Goal: Information Seeking & Learning: Check status

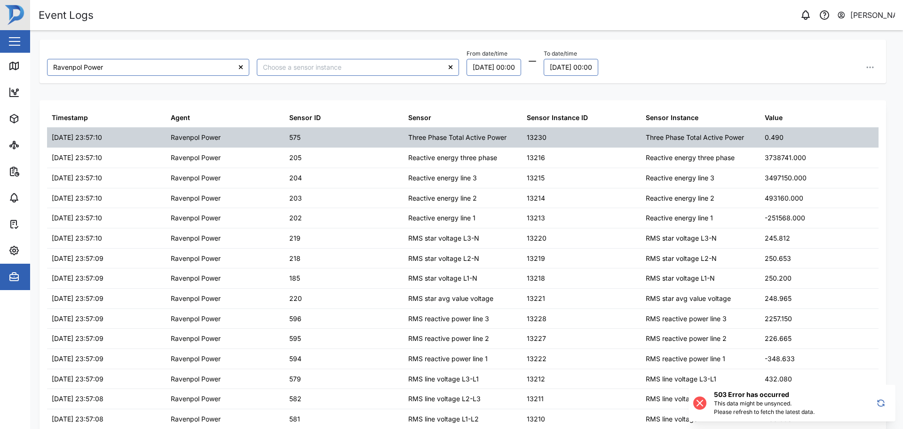
drag, startPoint x: 781, startPoint y: 143, endPoint x: 751, endPoint y: 144, distance: 29.7
click at [450, 144] on div "0.490" at bounding box center [819, 138] width 119 height 20
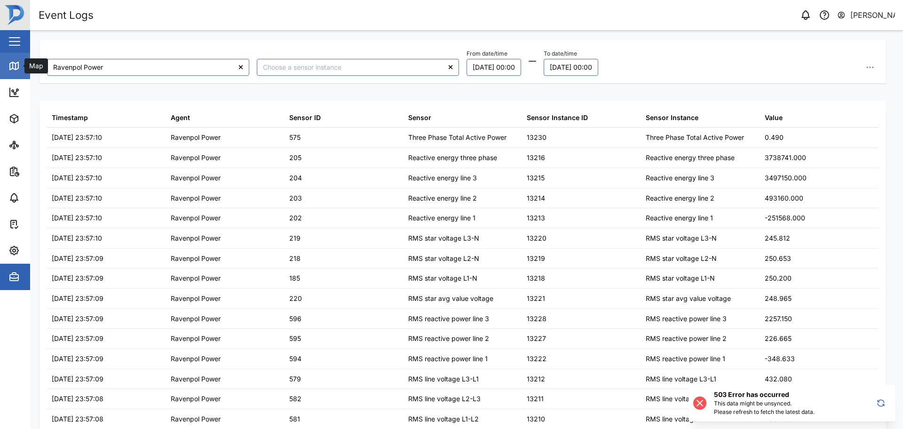
click at [17, 60] on icon at bounding box center [13, 65] width 11 height 11
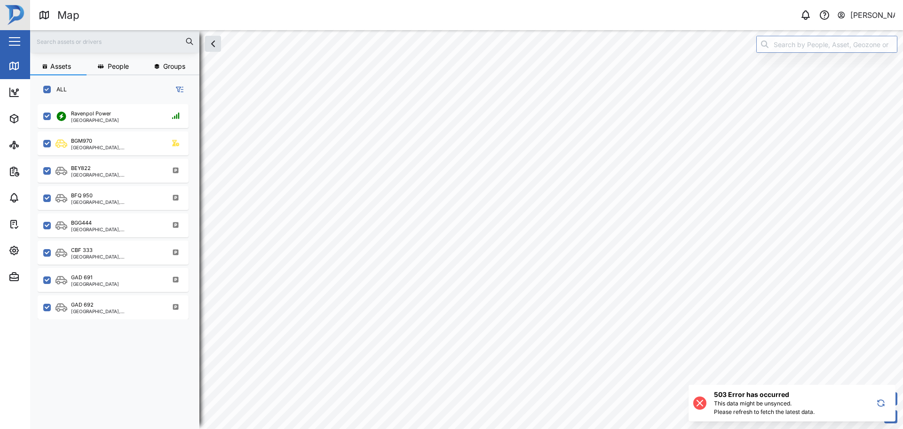
checkbox input "true"
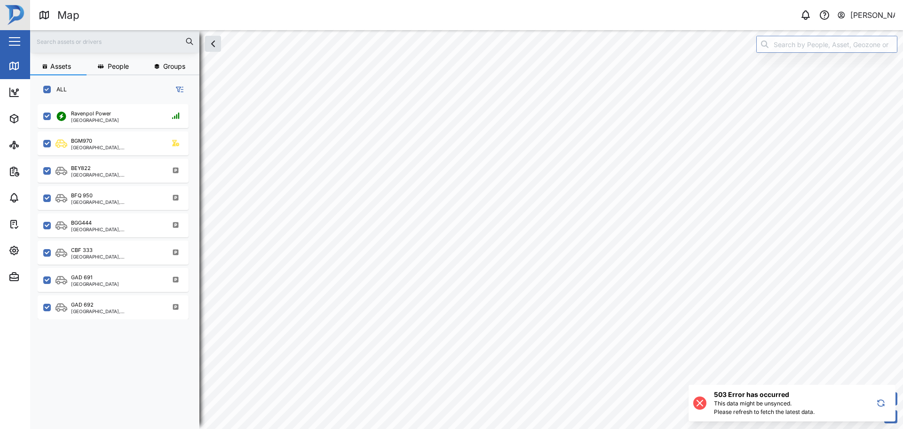
checkbox input "true"
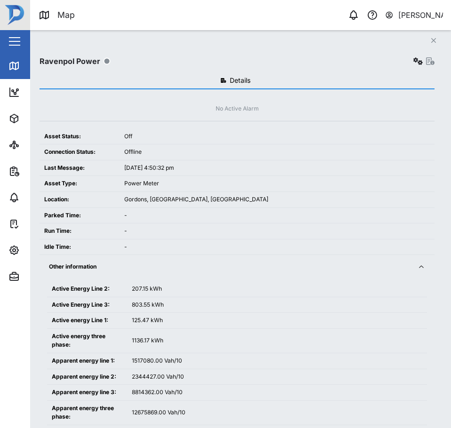
scroll to position [313, 147]
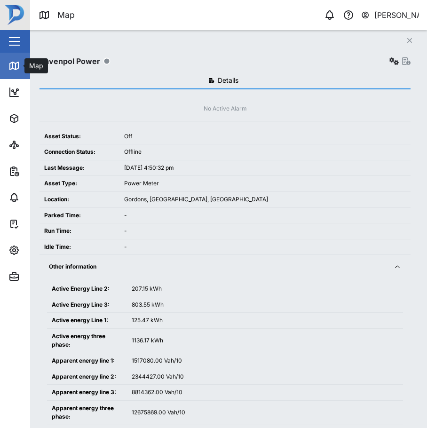
click at [11, 71] on link "Map" at bounding box center [61, 66] width 122 height 26
click at [10, 65] on icon at bounding box center [14, 66] width 8 height 8
drag, startPoint x: 400, startPoint y: 37, endPoint x: 409, endPoint y: 40, distance: 9.4
click at [406, 38] on div "Close Ravenpol Power Details No Active Alarm Asset Status: Off Connection Statu…" at bounding box center [228, 229] width 397 height 398
click at [414, 40] on button "Close" at bounding box center [409, 40] width 13 height 13
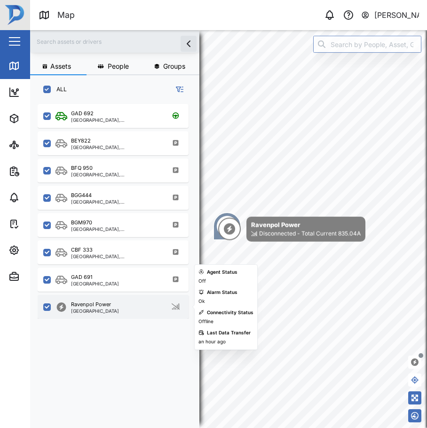
click at [126, 309] on div "Ravenpol Power Port Moresby" at bounding box center [120, 307] width 128 height 13
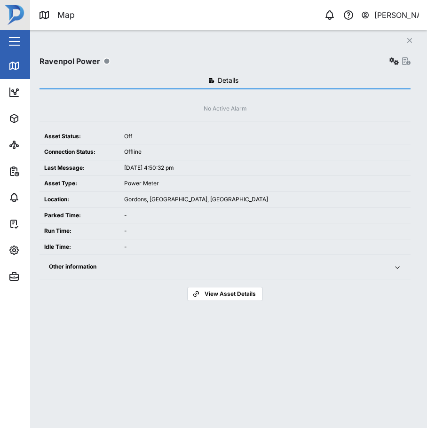
click at [287, 146] on td "Offline" at bounding box center [265, 152] width 291 height 16
click at [22, 70] on div "Map" at bounding box center [26, 65] width 37 height 11
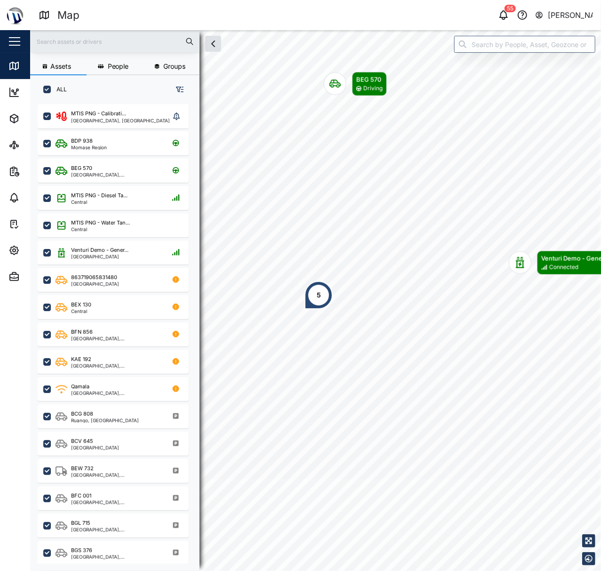
scroll to position [453, 145]
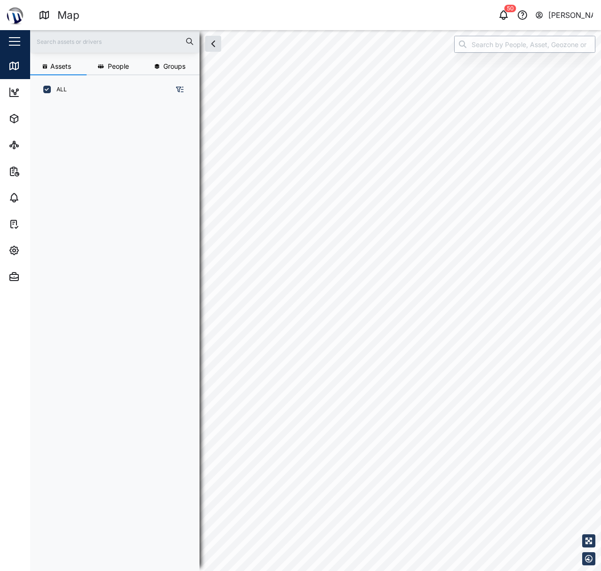
click at [529, 42] on input "search" at bounding box center [524, 44] width 141 height 17
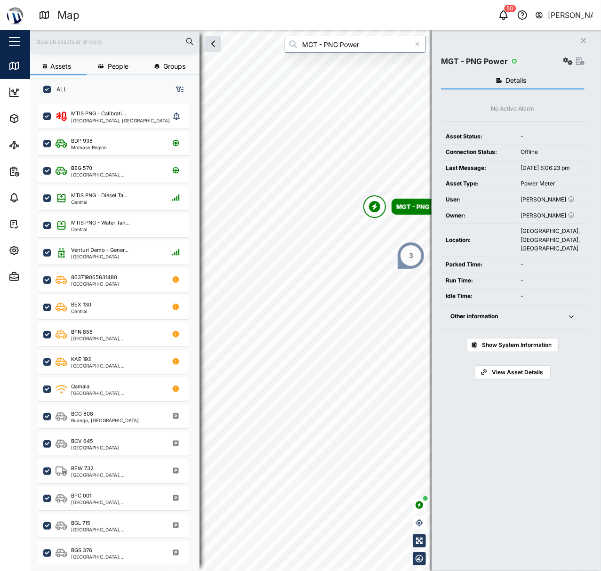
type input "MGT - PNG Power"
click at [516, 321] on div "Other information" at bounding box center [503, 316] width 106 height 9
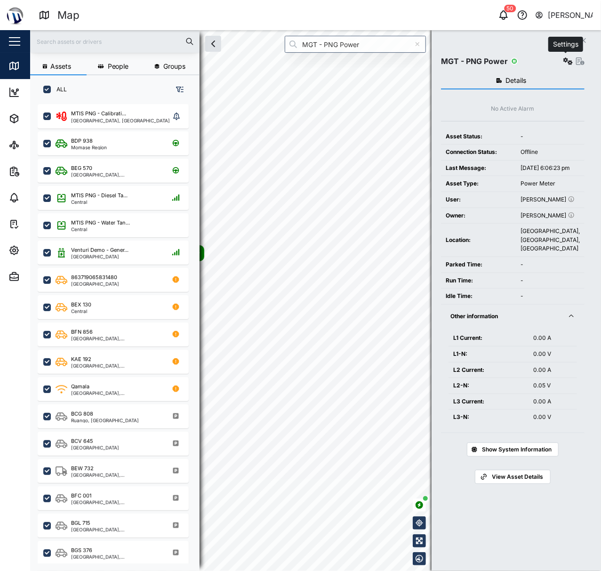
click at [567, 61] on icon "button" at bounding box center [567, 61] width 9 height 8
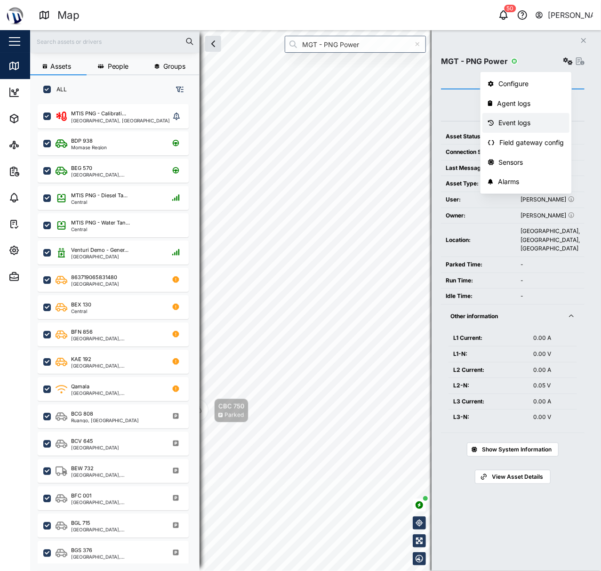
click at [527, 124] on div "Event logs" at bounding box center [531, 123] width 65 height 10
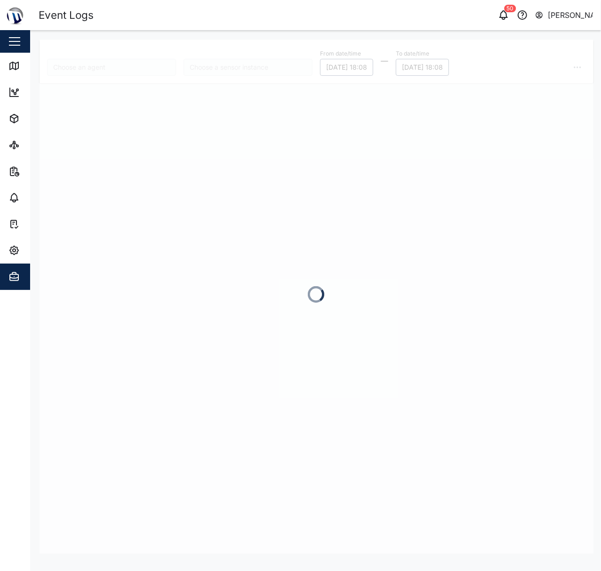
type input "MGT - PNG Power"
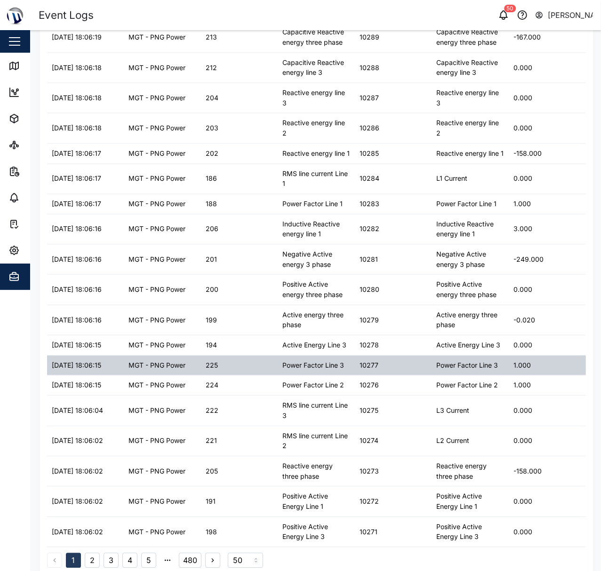
scroll to position [1026, 0]
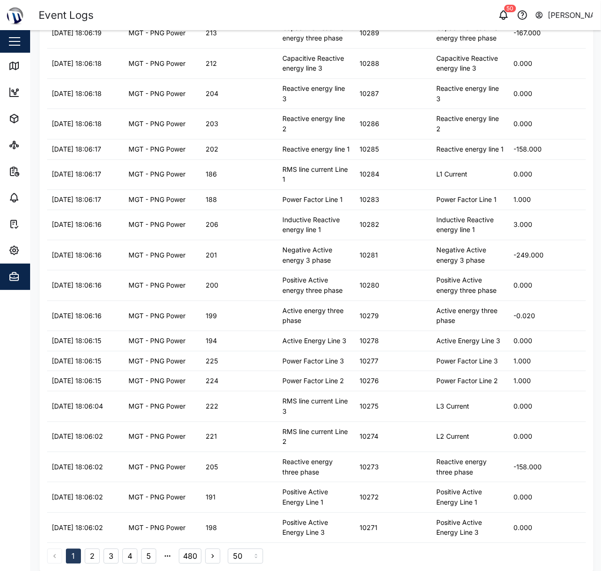
click at [154, 554] on button "5" at bounding box center [148, 555] width 15 height 15
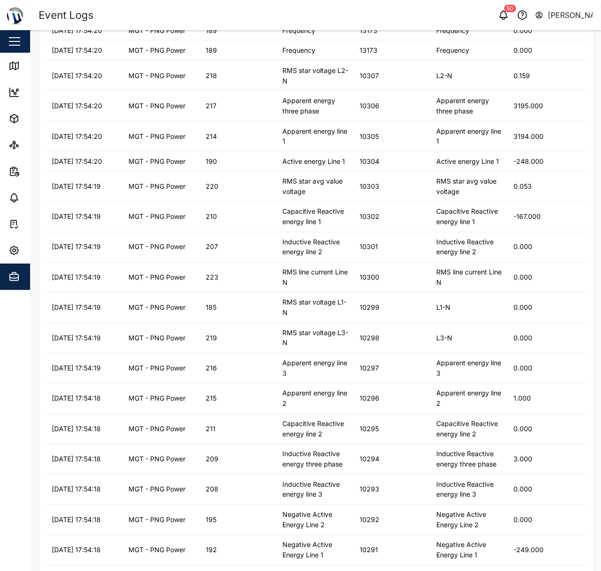
scroll to position [1015, 0]
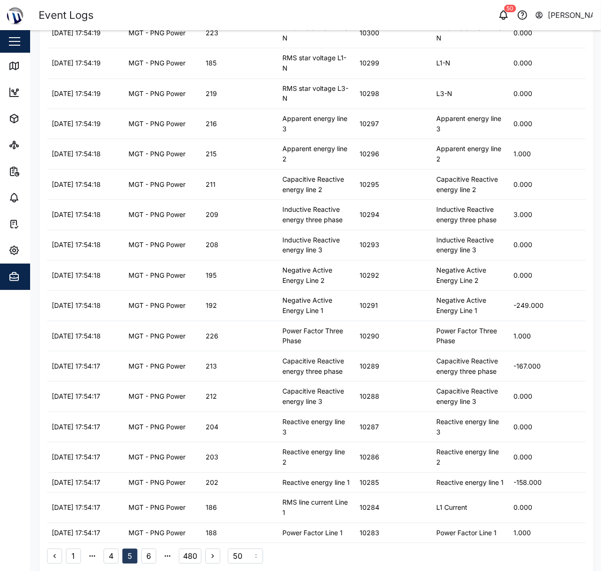
click at [145, 556] on button "6" at bounding box center [148, 555] width 15 height 15
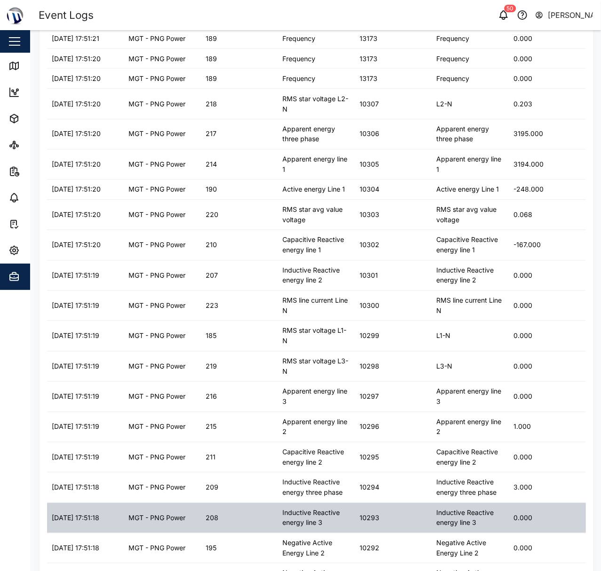
scroll to position [1026, 0]
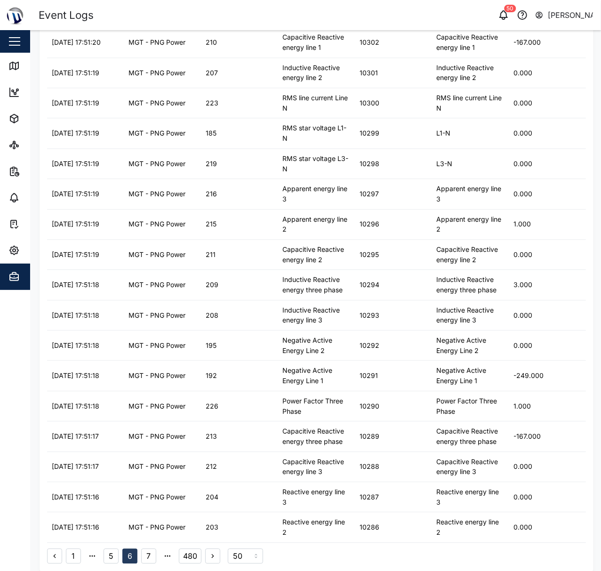
click at [150, 561] on button "7" at bounding box center [148, 555] width 15 height 15
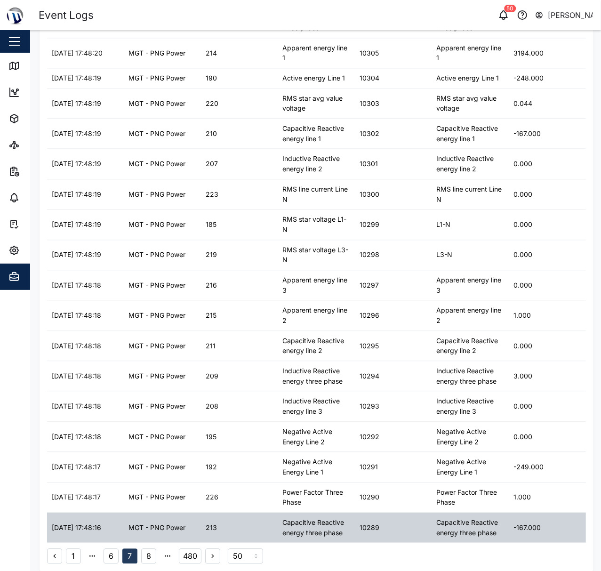
scroll to position [1015, 0]
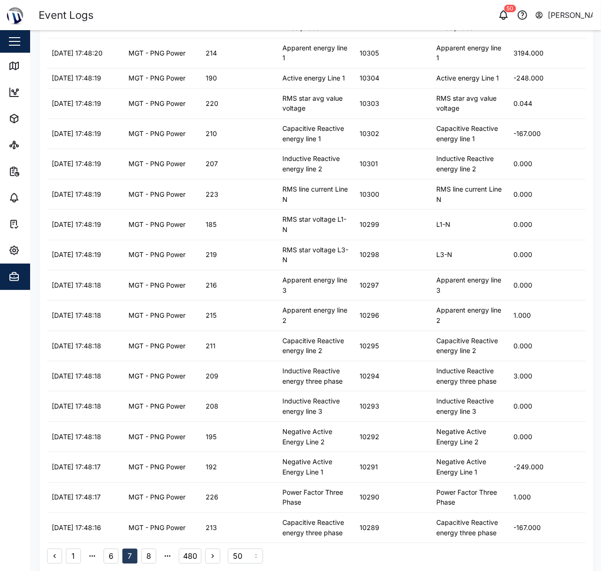
click at [149, 561] on button "8" at bounding box center [148, 555] width 15 height 15
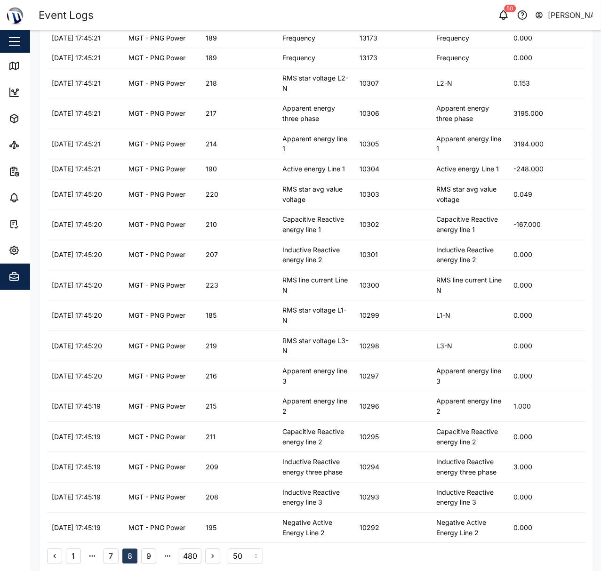
click at [150, 555] on button "9" at bounding box center [148, 555] width 15 height 15
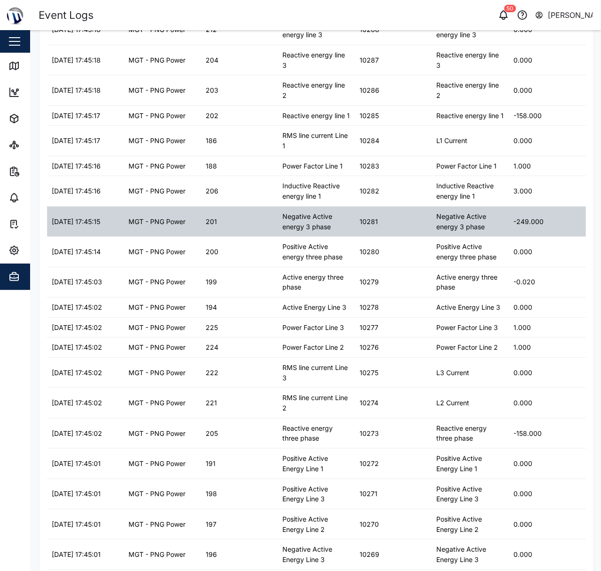
scroll to position [0, 0]
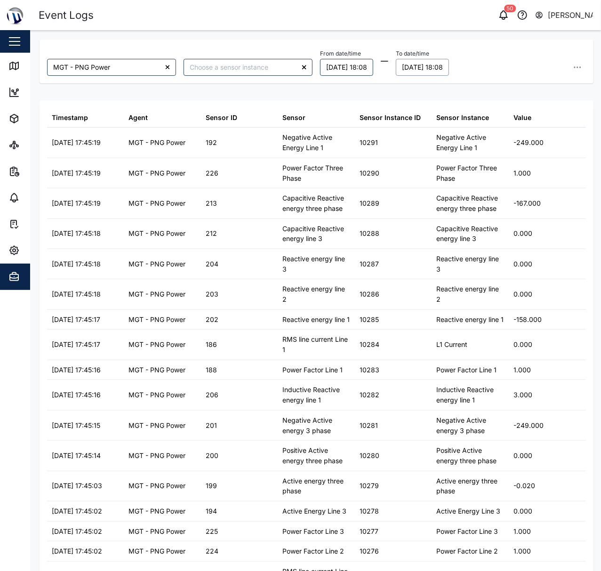
click at [415, 64] on button "04/10/2025 18:08" at bounding box center [422, 67] width 53 height 17
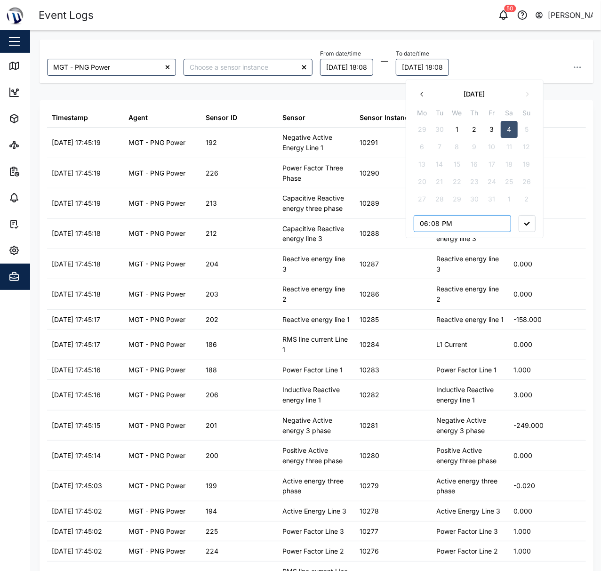
click at [418, 223] on input "18:08" at bounding box center [462, 223] width 97 height 17
type input "15:08"
click at [529, 225] on icon "button" at bounding box center [527, 224] width 6 height 4
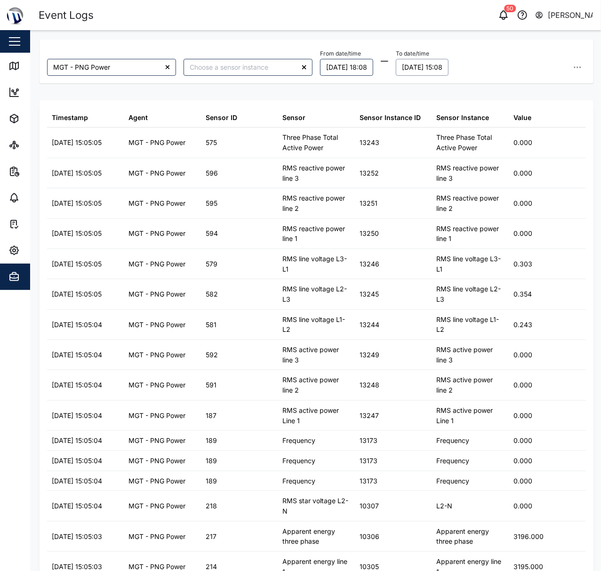
click at [448, 62] on button "04/10/2025 15:08" at bounding box center [422, 67] width 53 height 17
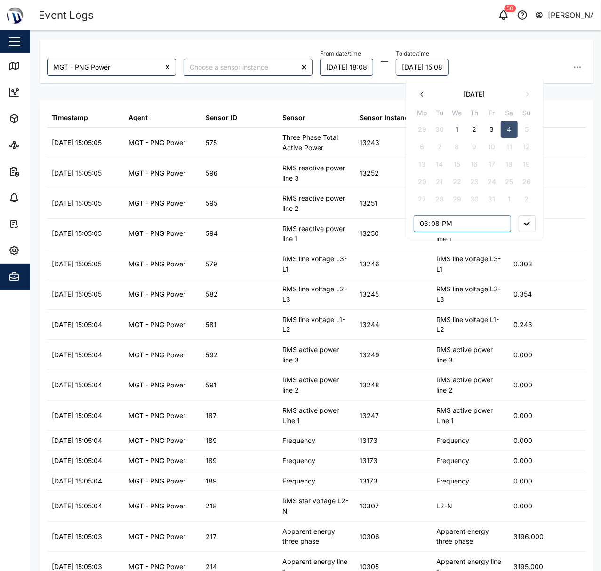
click at [439, 227] on input "15:08" at bounding box center [462, 223] width 97 height 17
type input "15:00"
click at [520, 226] on button "button" at bounding box center [527, 223] width 17 height 17
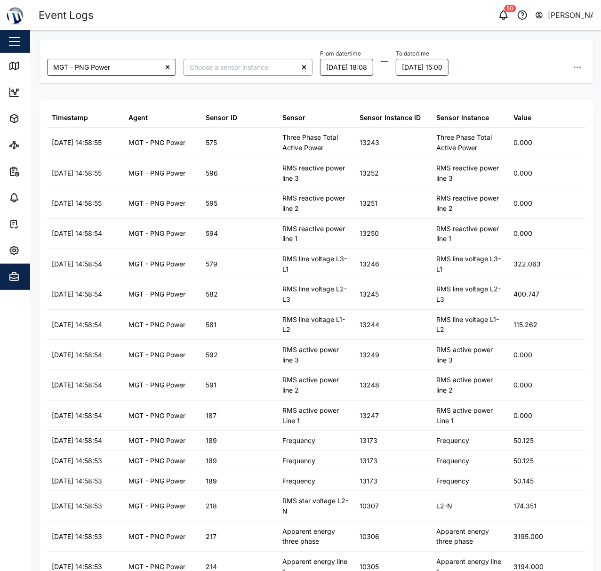
click at [255, 68] on input "search" at bounding box center [248, 67] width 129 height 17
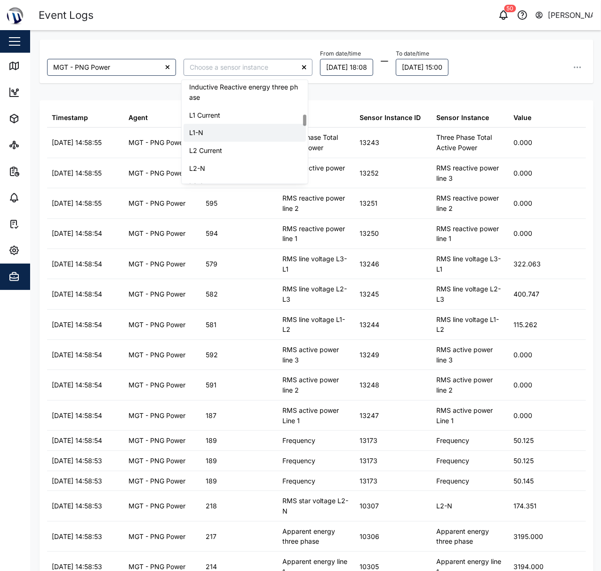
scroll to position [313, 0]
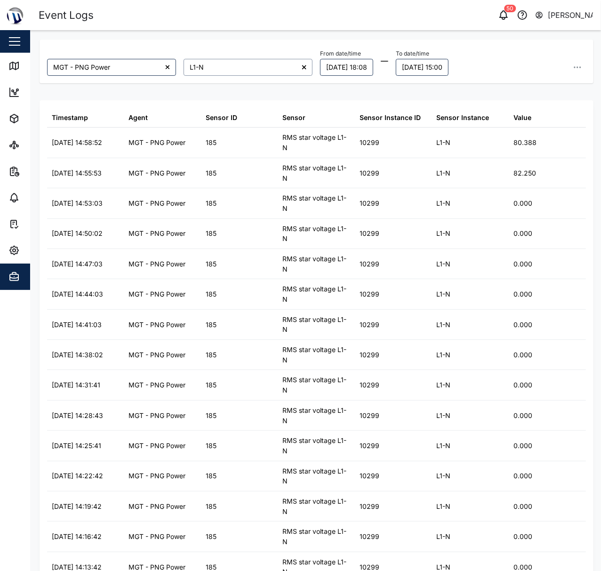
click at [214, 60] on input "L1-N" at bounding box center [248, 67] width 129 height 17
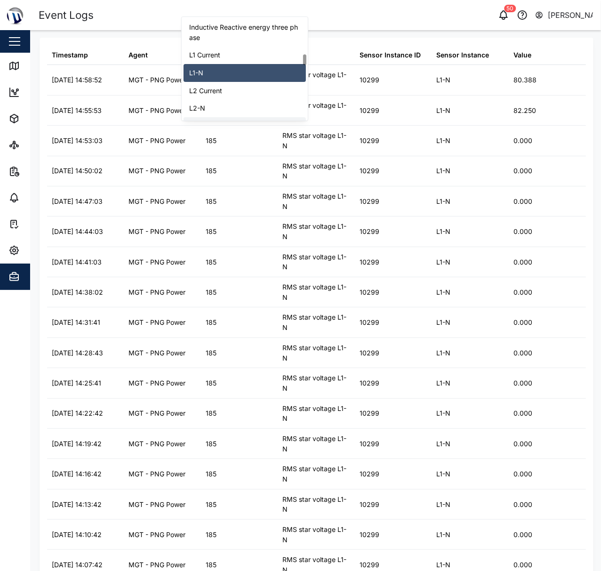
scroll to position [339, 0]
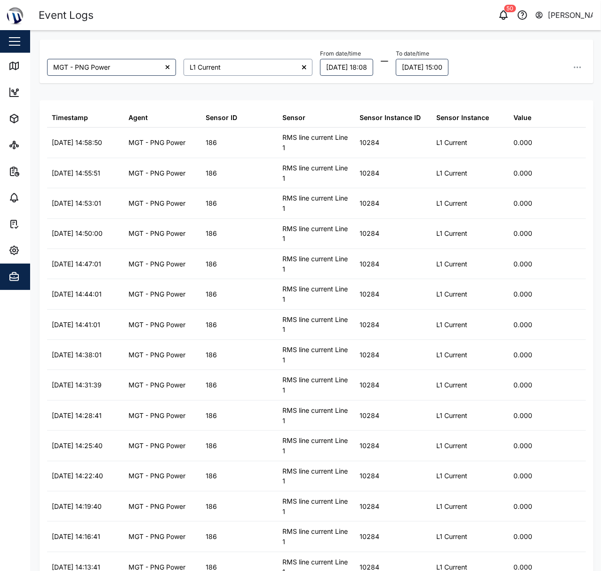
click at [249, 72] on input "L1 Current" at bounding box center [248, 67] width 129 height 17
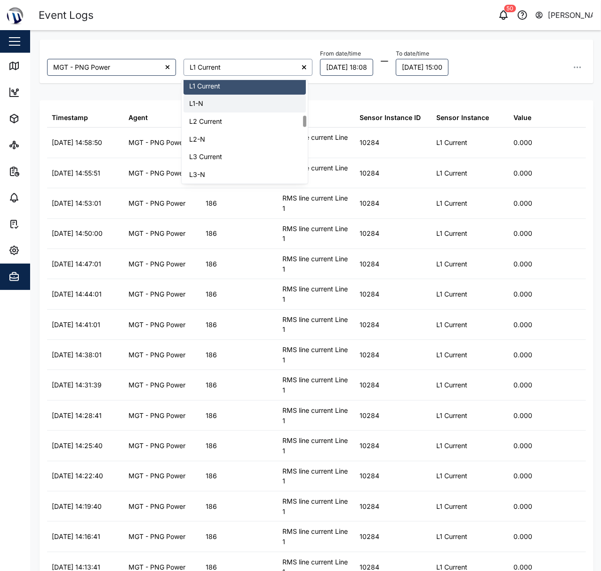
scroll to position [320, 0]
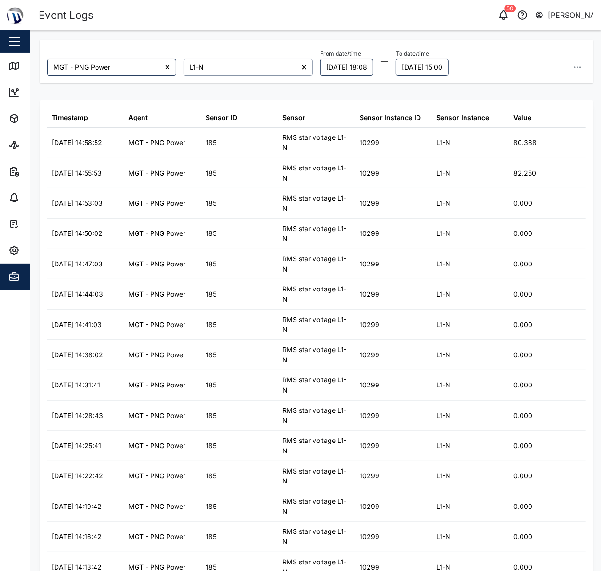
click at [245, 73] on input "L1-N" at bounding box center [248, 67] width 129 height 17
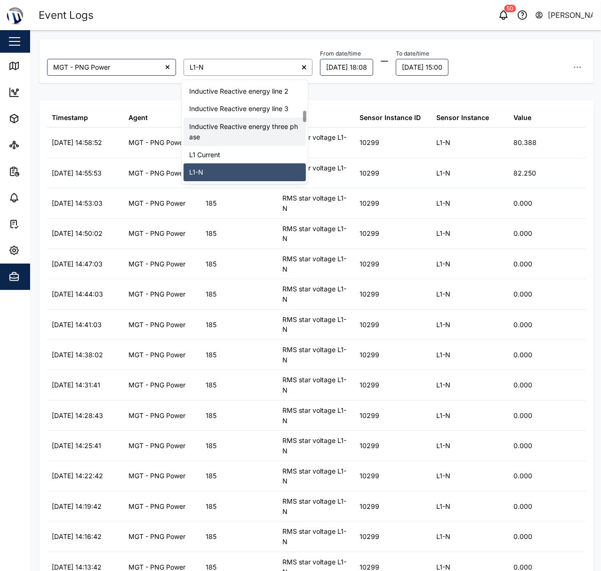
scroll to position [339, 0]
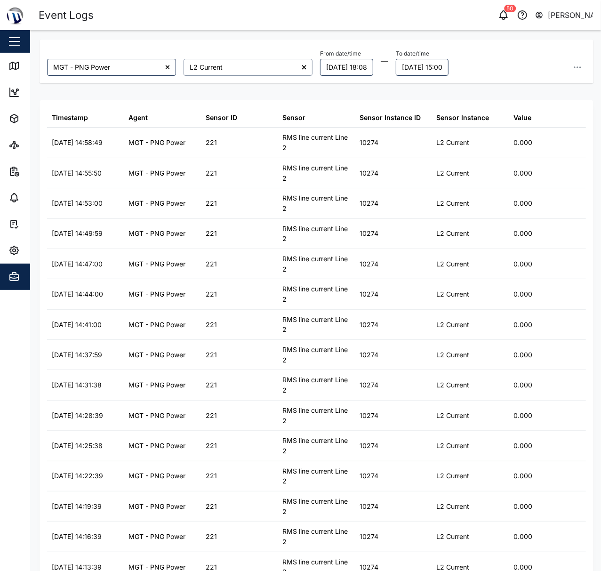
click at [238, 71] on input "L2 Current" at bounding box center [248, 67] width 129 height 17
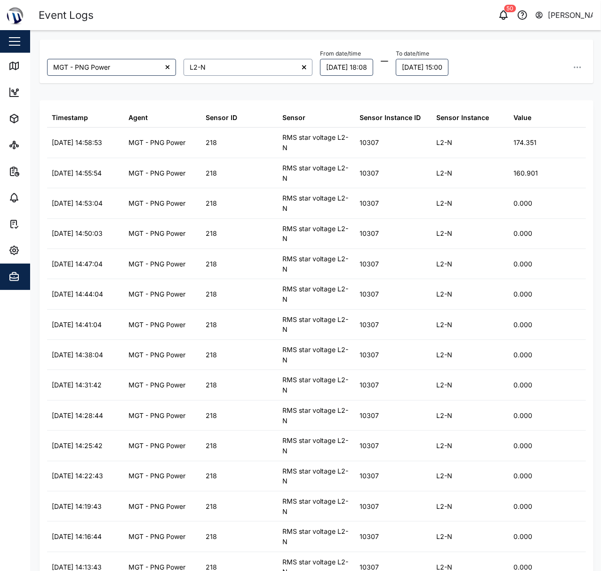
click at [223, 70] on input "L2-N" at bounding box center [248, 67] width 129 height 17
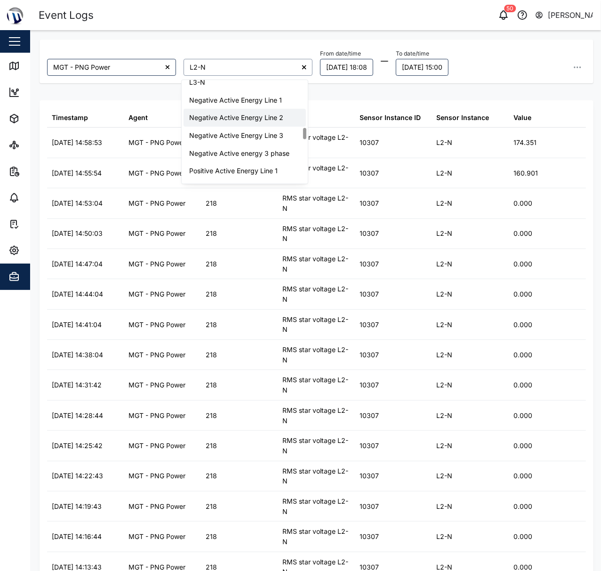
scroll to position [374, 0]
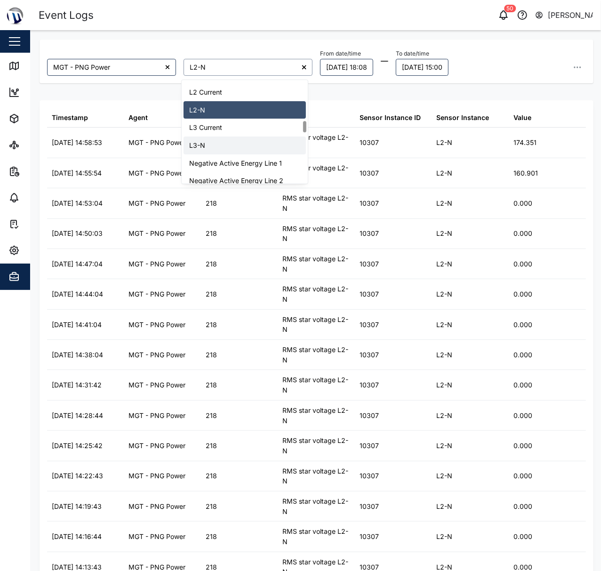
type input "L3-N"
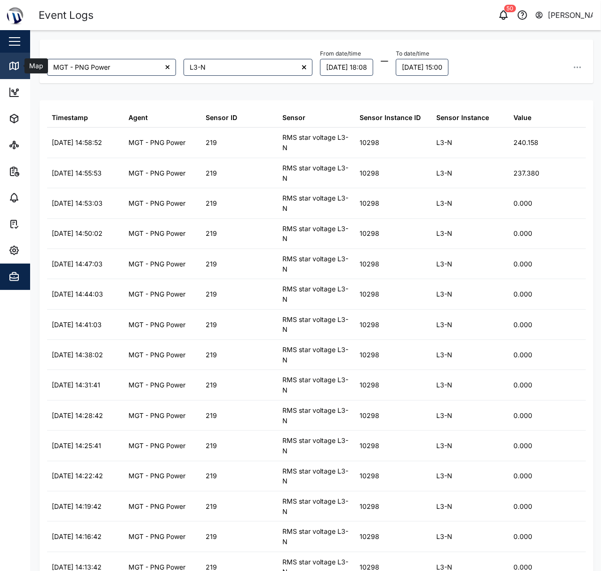
click at [11, 68] on icon at bounding box center [13, 65] width 11 height 11
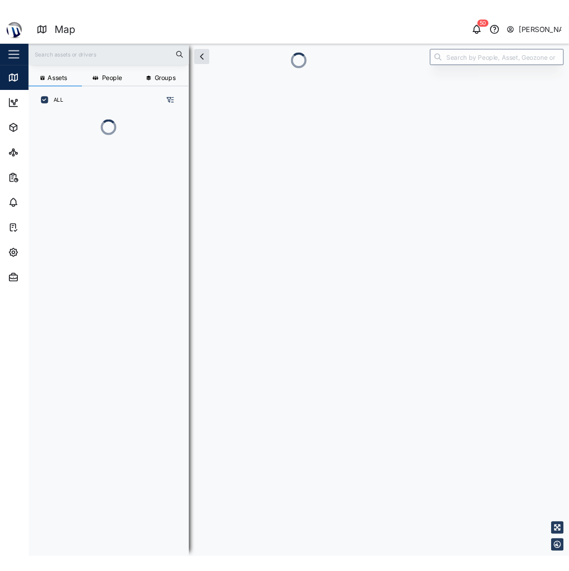
scroll to position [9, 10]
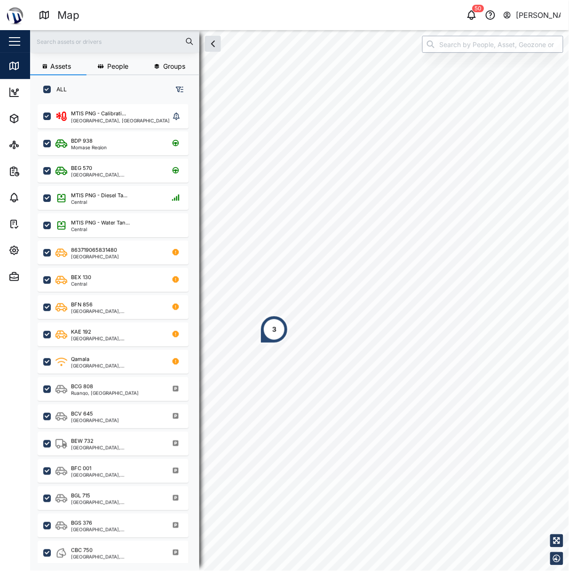
click at [469, 40] on input "search" at bounding box center [493, 44] width 141 height 17
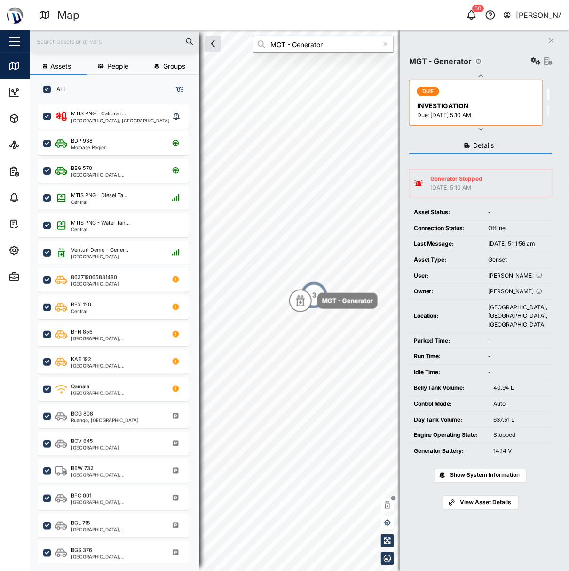
type input "MGT - Generator"
click at [535, 53] on div "MGT - Generator Settings DUE INVESTIGATION Due: 31 May 2025 5:10 AM DUE INVESTI…" at bounding box center [481, 91] width 144 height 84
click at [535, 59] on icon "button" at bounding box center [536, 61] width 9 height 8
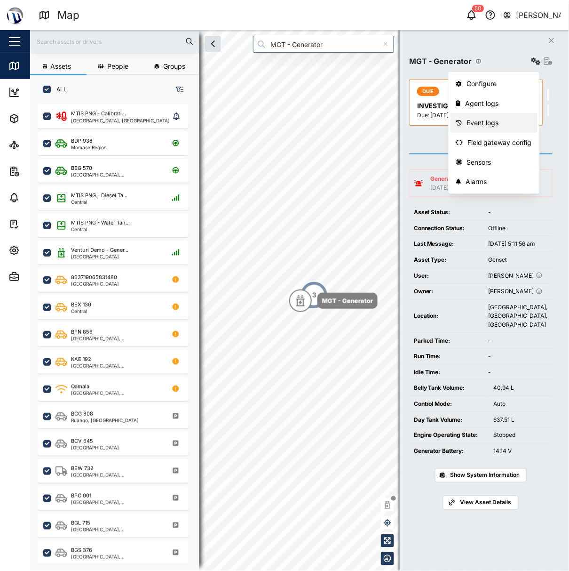
click at [505, 121] on div "Event logs" at bounding box center [499, 123] width 65 height 10
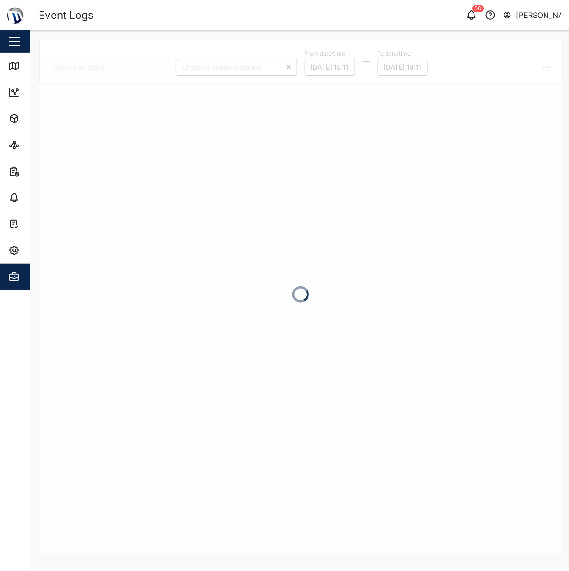
type input "MGT - Generator"
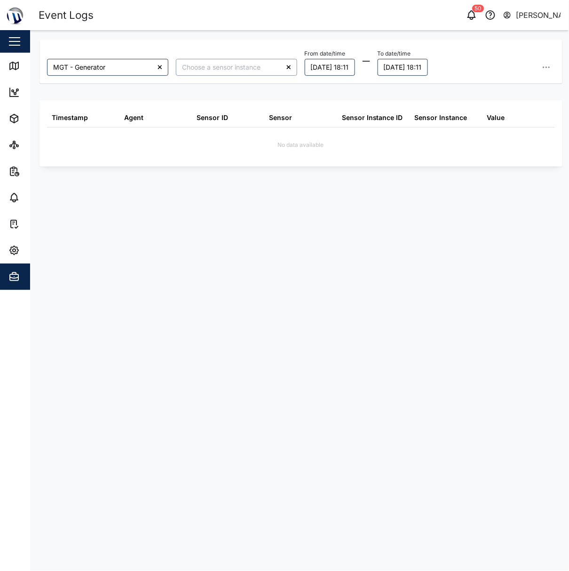
click at [240, 63] on input "search" at bounding box center [236, 67] width 121 height 17
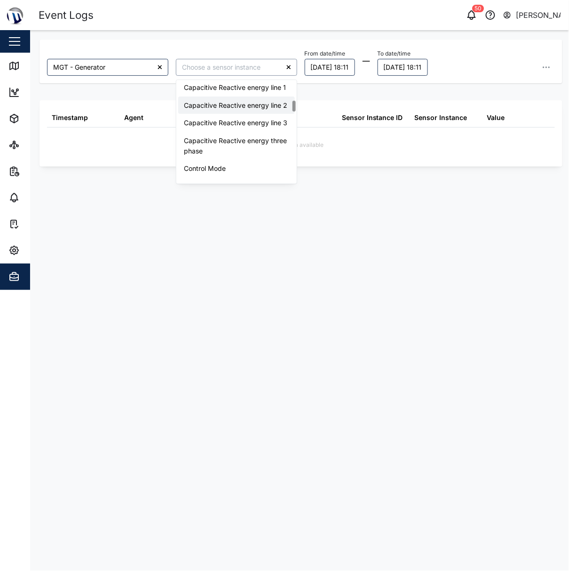
scroll to position [188, 0]
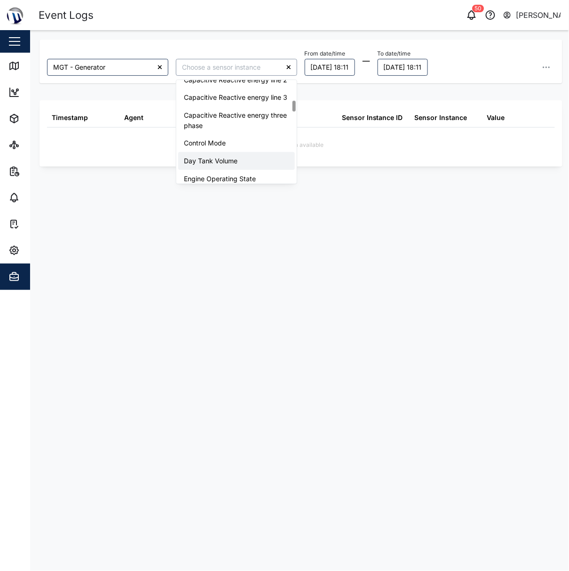
type input "Engine Operating State"
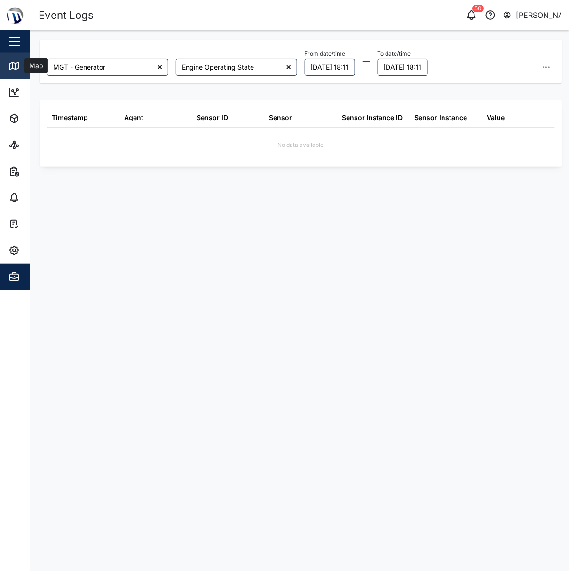
click at [20, 56] on link "Map" at bounding box center [61, 66] width 122 height 26
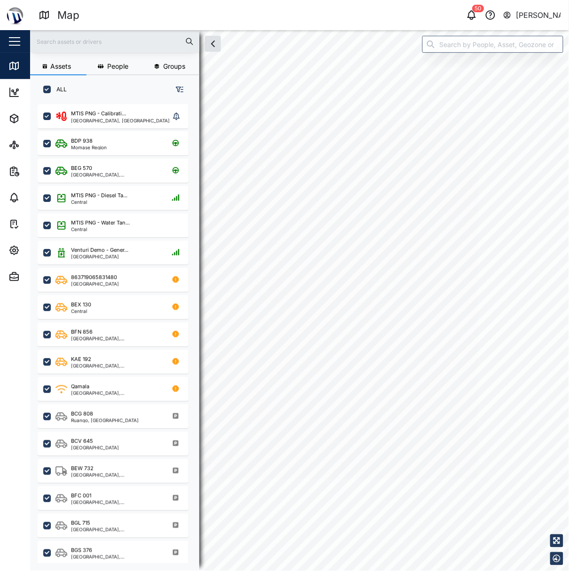
scroll to position [453, 145]
